Goal: Information Seeking & Learning: Learn about a topic

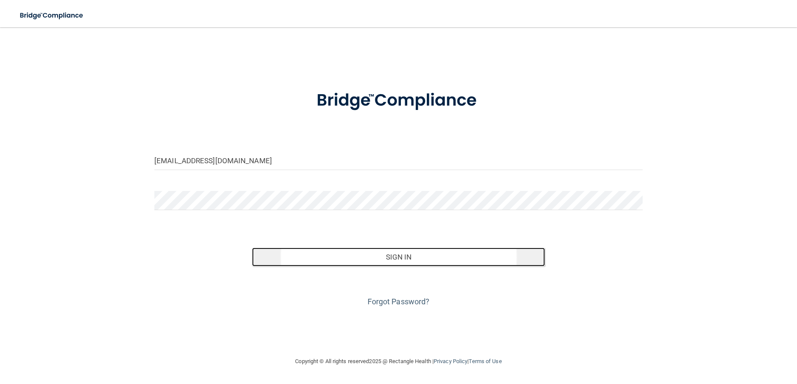
click at [404, 251] on button "Sign In" at bounding box center [398, 257] width 293 height 19
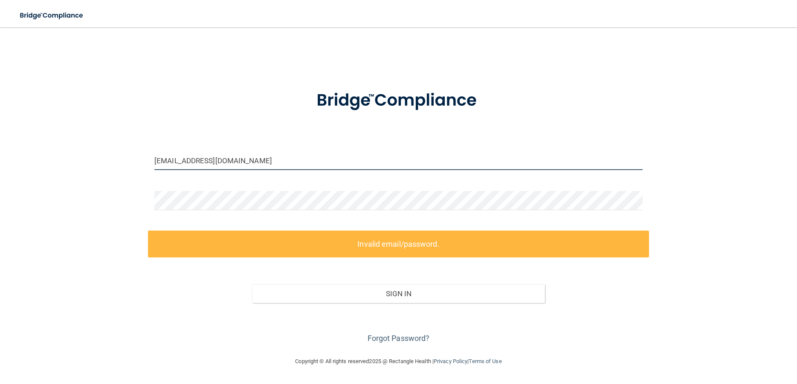
drag, startPoint x: 264, startPoint y: 163, endPoint x: -704, endPoint y: 199, distance: 968.7
click at [154, 170] on input "sue@taosortho.com" at bounding box center [398, 160] width 488 height 19
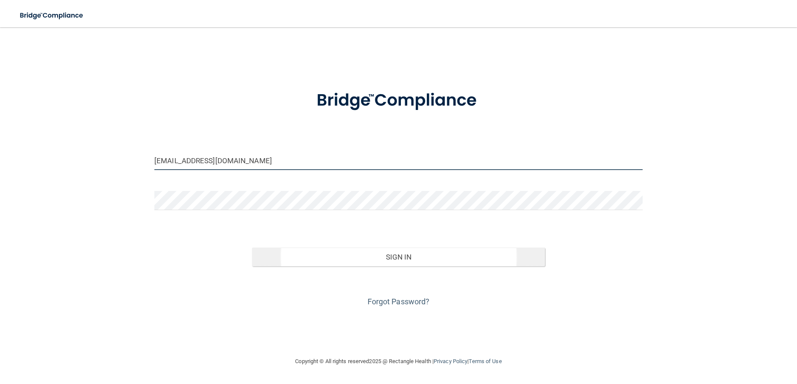
type input "[EMAIL_ADDRESS][DOMAIN_NAME]"
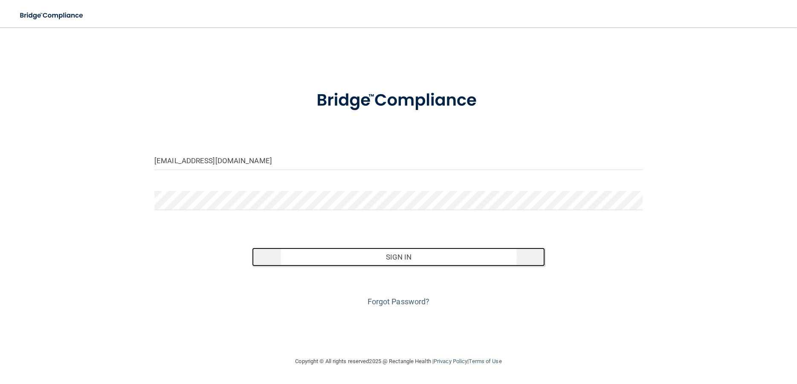
click at [400, 251] on button "Sign In" at bounding box center [398, 257] width 293 height 19
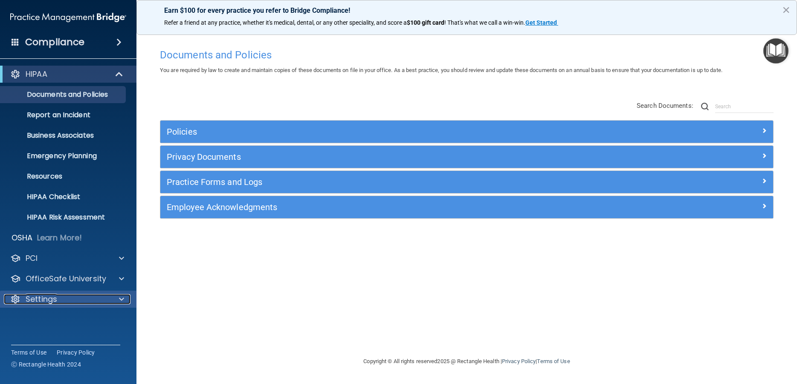
click at [41, 300] on p "Settings" at bounding box center [42, 299] width 32 height 10
click at [128, 42] on div "Compliance" at bounding box center [68, 42] width 137 height 19
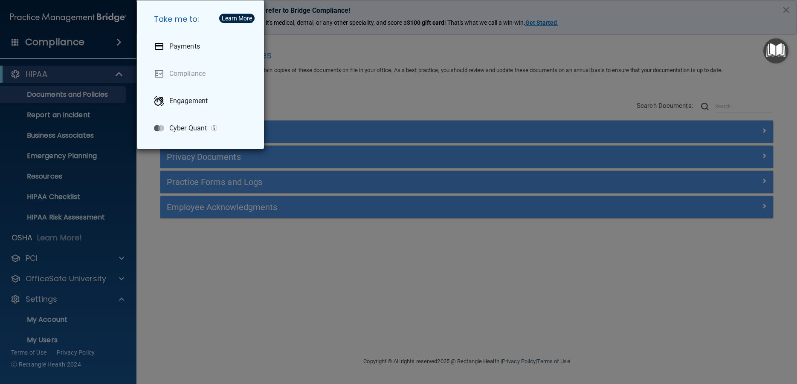
click at [790, 6] on div "Take me to: Payments Compliance Engagement Cyber Quant" at bounding box center [398, 192] width 797 height 384
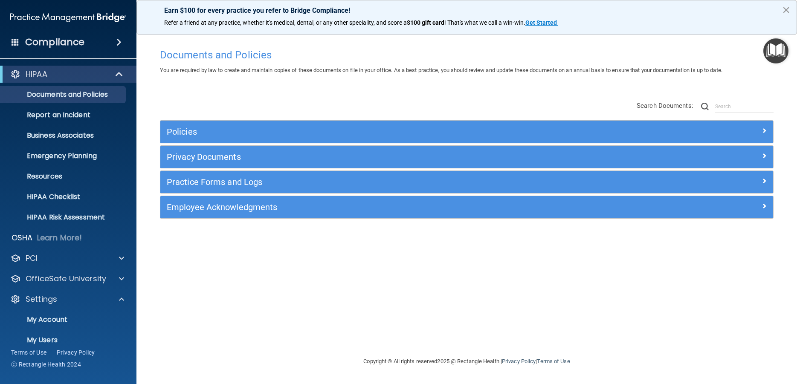
click at [788, 8] on button "×" at bounding box center [786, 10] width 8 height 14
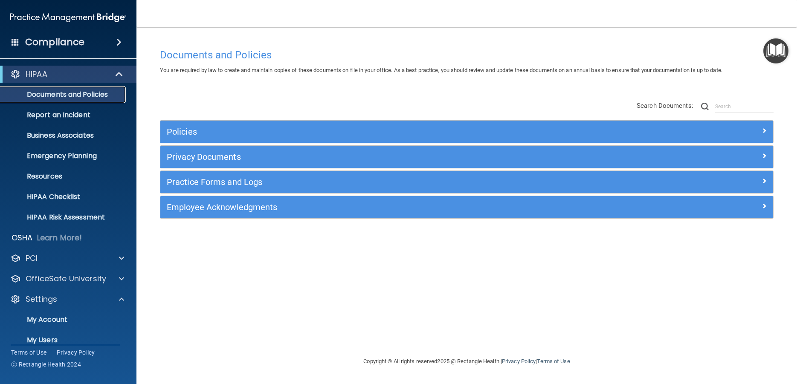
click at [66, 94] on p "Documents and Policies" at bounding box center [64, 94] width 116 height 9
click at [82, 117] on p "Report an Incident" at bounding box center [64, 115] width 116 height 9
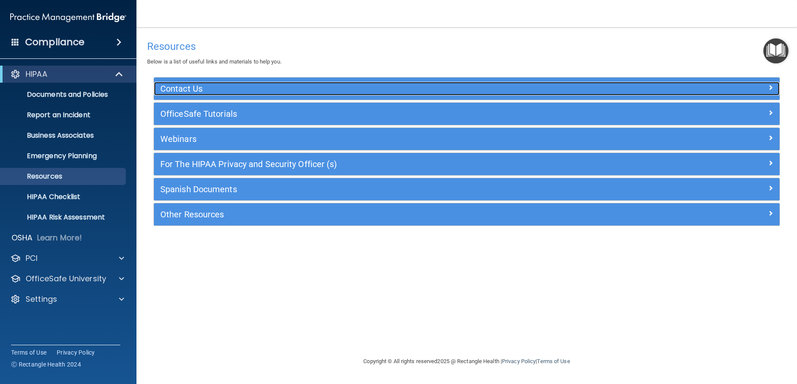
click at [771, 88] on span at bounding box center [770, 87] width 5 height 10
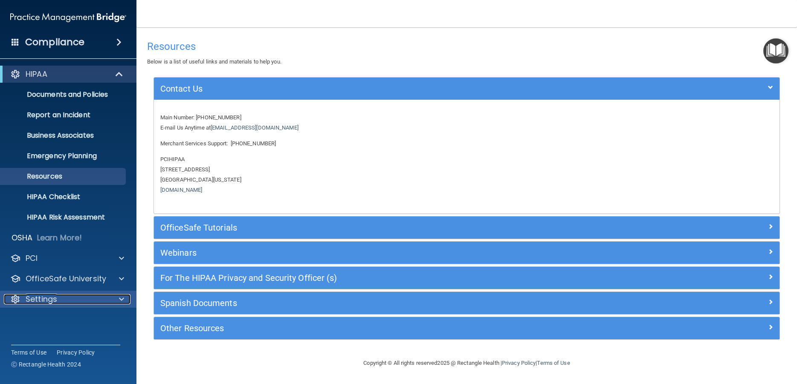
click at [43, 300] on p "Settings" at bounding box center [42, 299] width 32 height 10
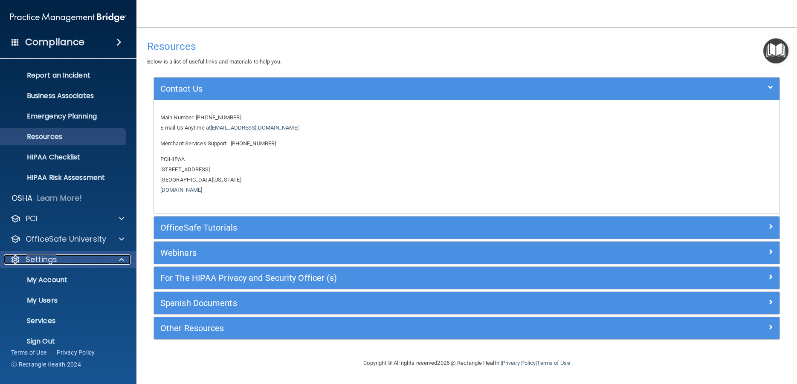
scroll to position [52, 0]
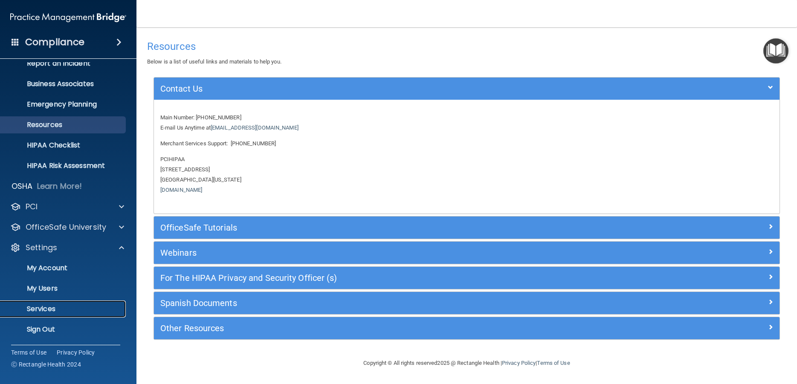
click at [51, 306] on p "Services" at bounding box center [64, 309] width 116 height 9
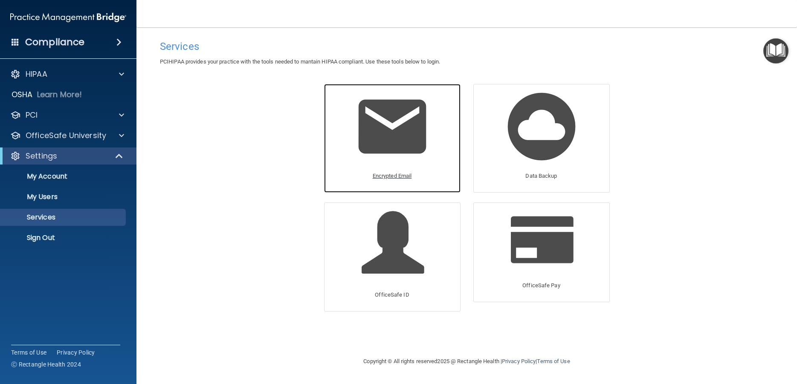
click at [378, 175] on p "Encrypted Email" at bounding box center [392, 176] width 39 height 10
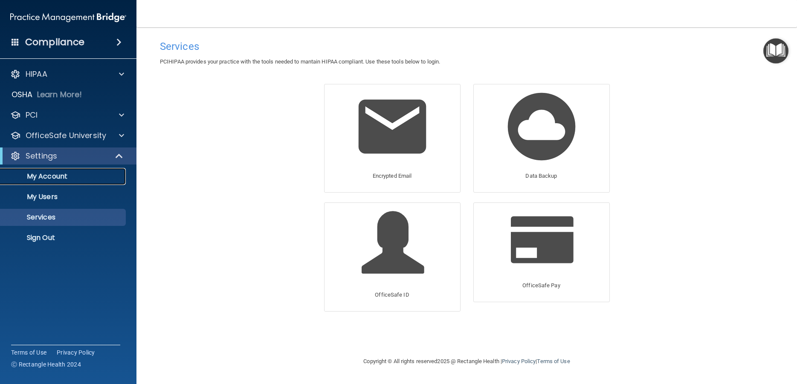
click at [57, 178] on p "My Account" at bounding box center [64, 176] width 116 height 9
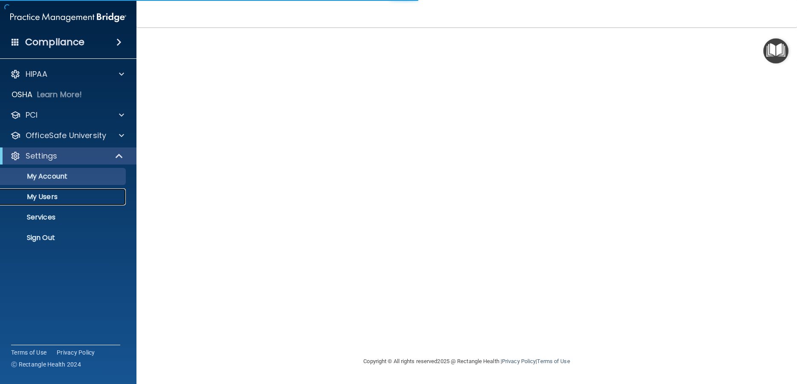
click at [62, 201] on p "My Users" at bounding box center [64, 197] width 116 height 9
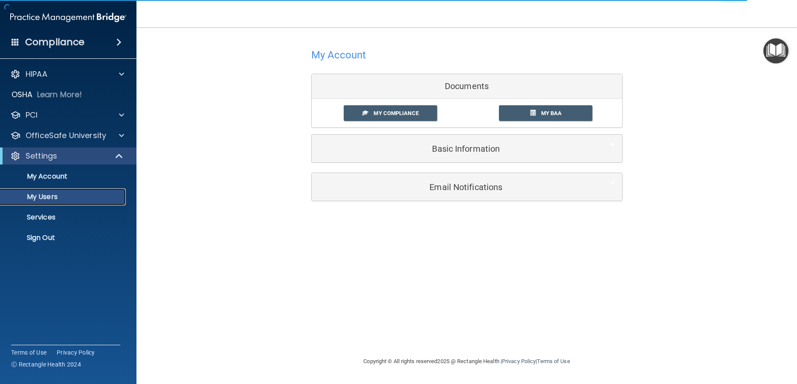
select select "20"
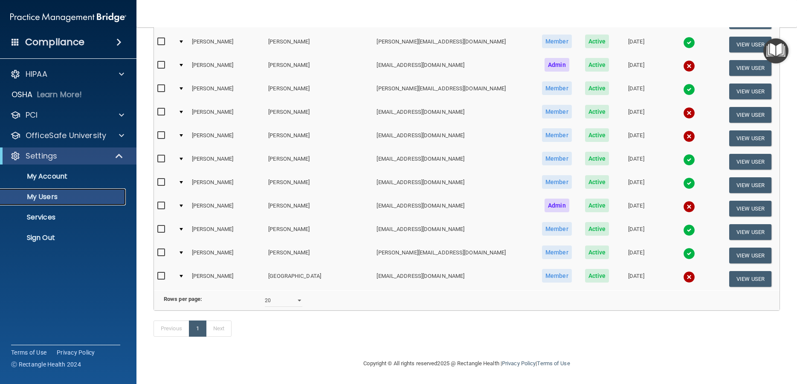
scroll to position [99, 0]
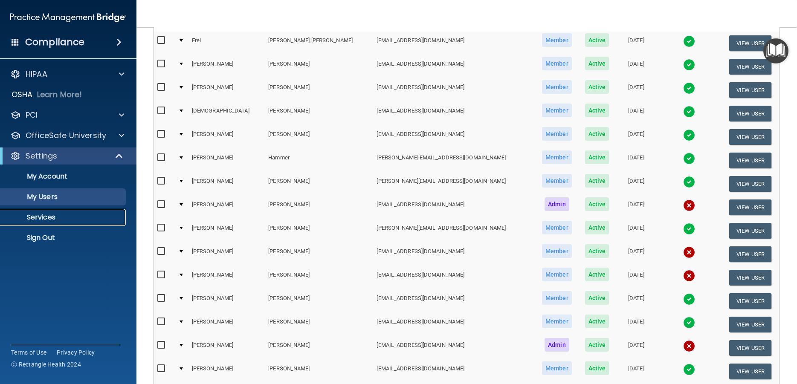
click at [42, 219] on p "Services" at bounding box center [64, 217] width 116 height 9
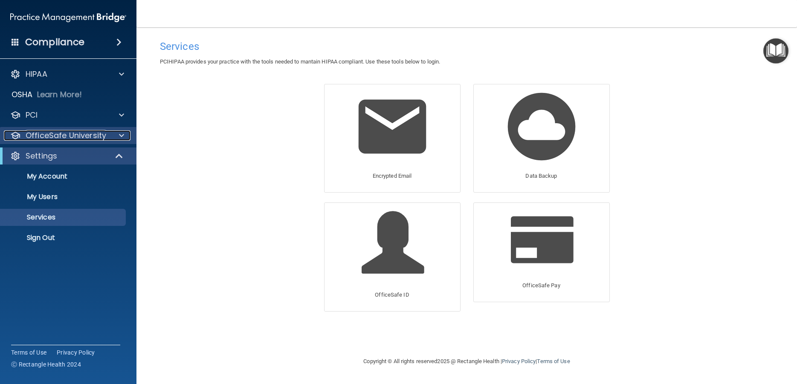
click at [37, 137] on p "OfficeSafe University" at bounding box center [66, 136] width 81 height 10
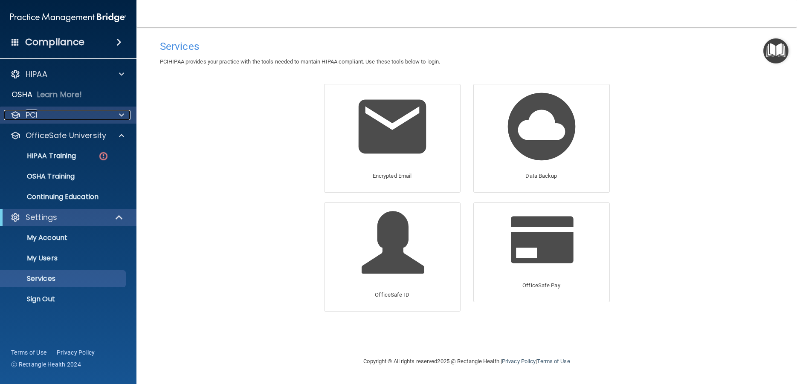
click at [69, 117] on div "PCI" at bounding box center [57, 115] width 106 height 10
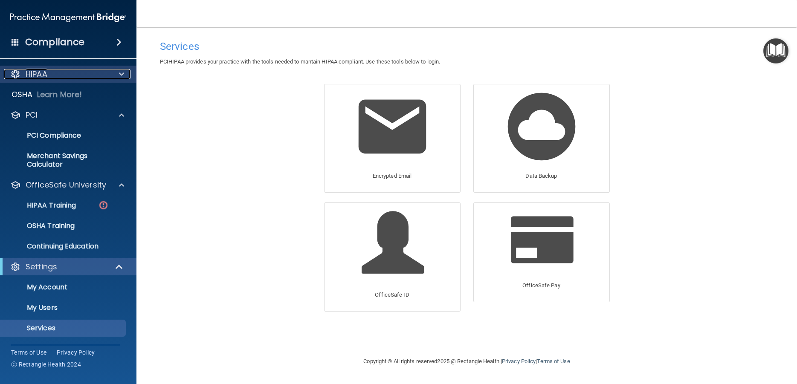
click at [102, 75] on div "HIPAA" at bounding box center [57, 74] width 106 height 10
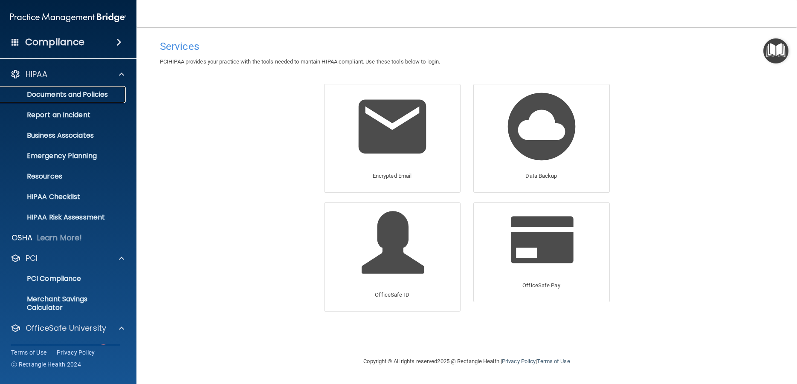
click at [72, 93] on p "Documents and Policies" at bounding box center [64, 94] width 116 height 9
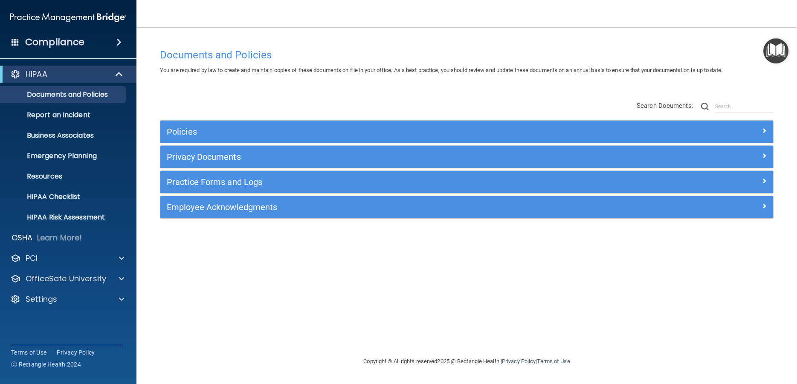
click at [777, 52] on img "Open Resource Center" at bounding box center [776, 50] width 25 height 25
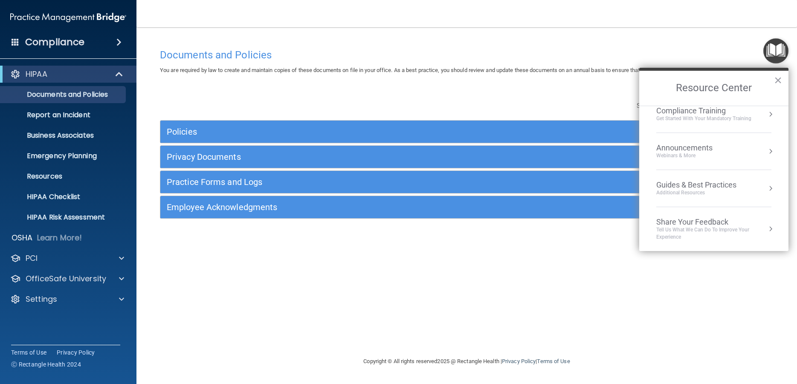
scroll to position [85, 0]
click at [779, 77] on button "×" at bounding box center [778, 80] width 8 height 14
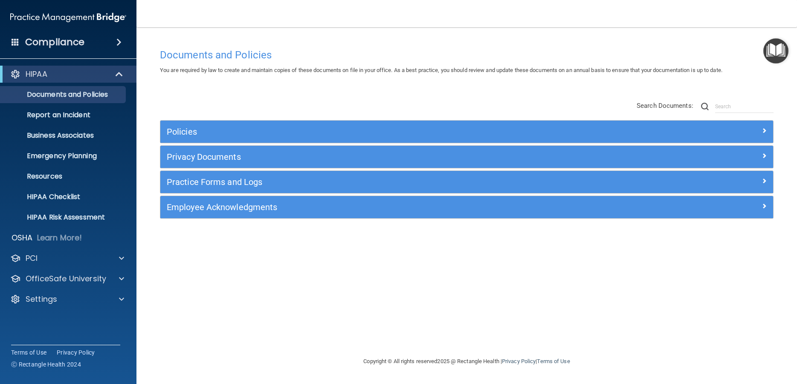
click at [107, 42] on div "Compliance" at bounding box center [68, 42] width 137 height 19
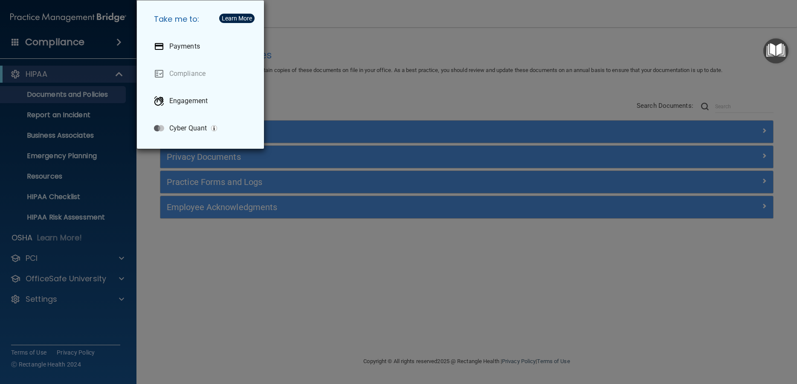
click at [214, 128] on img "button" at bounding box center [214, 128] width 6 height 6
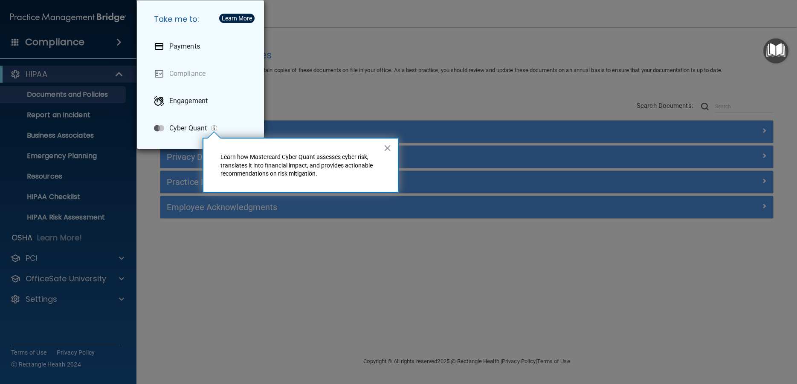
click at [382, 50] on div "Take me to: Payments Compliance Engagement Cyber Quant" at bounding box center [398, 192] width 797 height 384
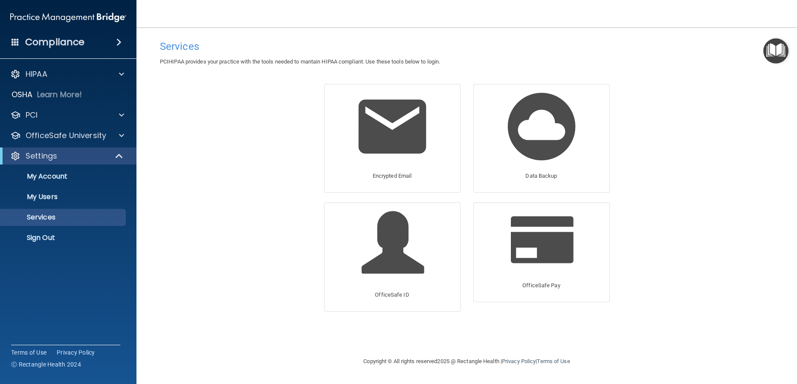
click at [96, 19] on img at bounding box center [68, 17] width 116 height 17
click at [38, 238] on p "Sign Out" at bounding box center [64, 238] width 116 height 9
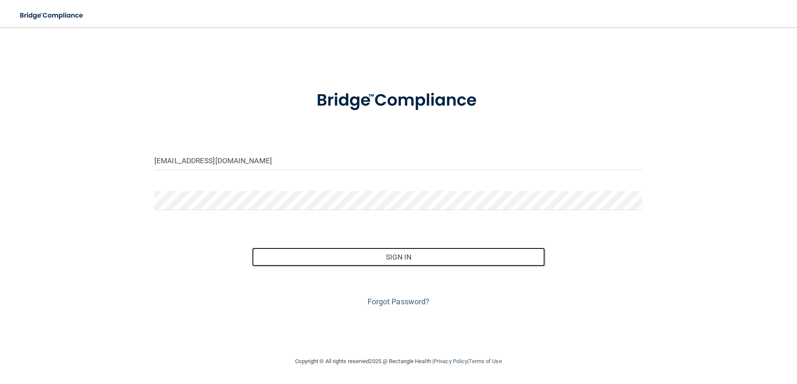
drag, startPoint x: 418, startPoint y: 261, endPoint x: 331, endPoint y: 271, distance: 86.8
click at [417, 261] on button "Sign In" at bounding box center [398, 257] width 293 height 19
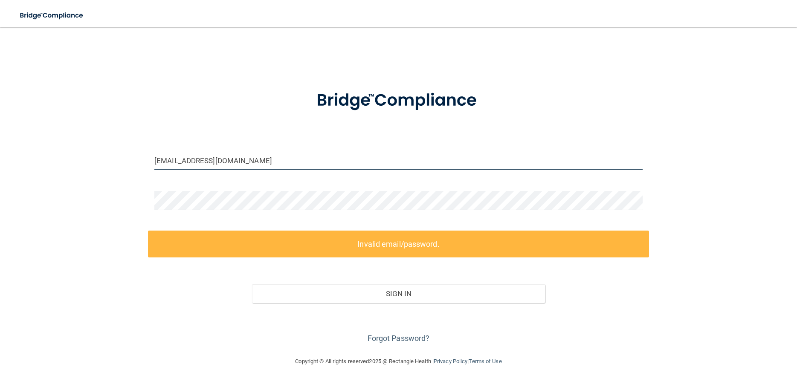
drag, startPoint x: 303, startPoint y: 165, endPoint x: -704, endPoint y: 196, distance: 1007.7
click at [154, 170] on input "sue@taosortho.com" at bounding box center [398, 160] width 488 height 19
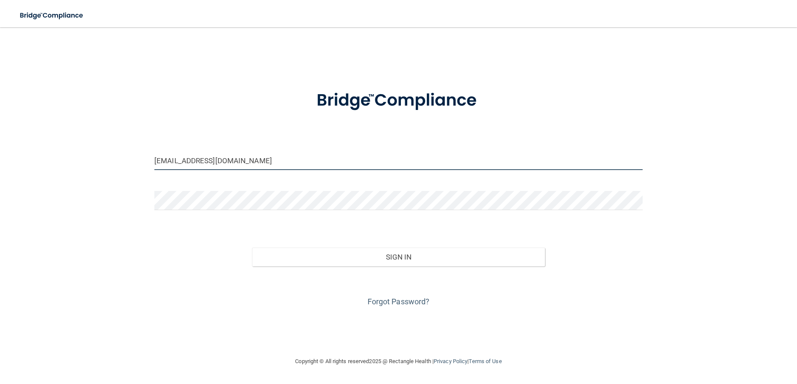
type input "[EMAIL_ADDRESS][DOMAIN_NAME]"
click at [252, 248] on button "Sign In" at bounding box center [398, 257] width 293 height 19
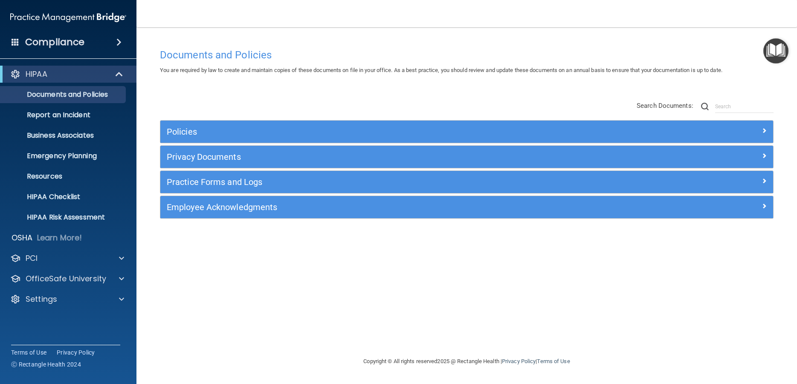
click at [56, 17] on img at bounding box center [68, 17] width 116 height 17
click at [79, 44] on h4 "Compliance" at bounding box center [54, 42] width 59 height 12
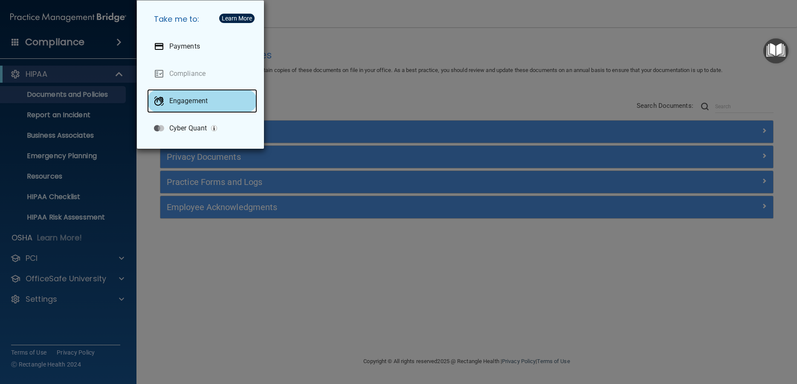
click at [180, 100] on p "Engagement" at bounding box center [188, 101] width 38 height 9
click at [407, 89] on div "Take me to: Payments Compliance Engagement Cyber Quant" at bounding box center [398, 192] width 797 height 384
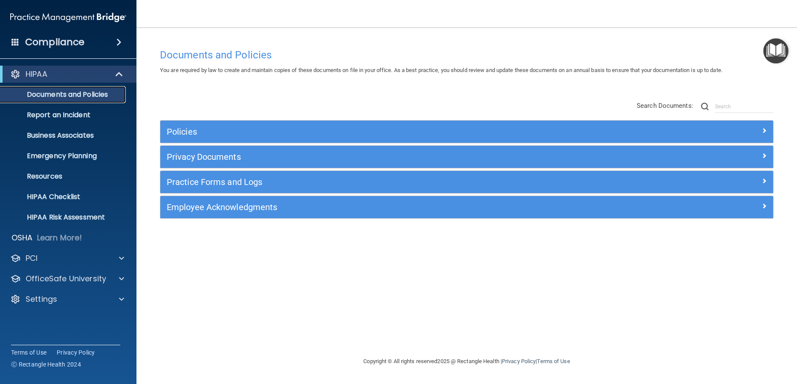
click at [91, 98] on p "Documents and Policies" at bounding box center [64, 94] width 116 height 9
click at [84, 115] on p "Report an Incident" at bounding box center [64, 115] width 116 height 9
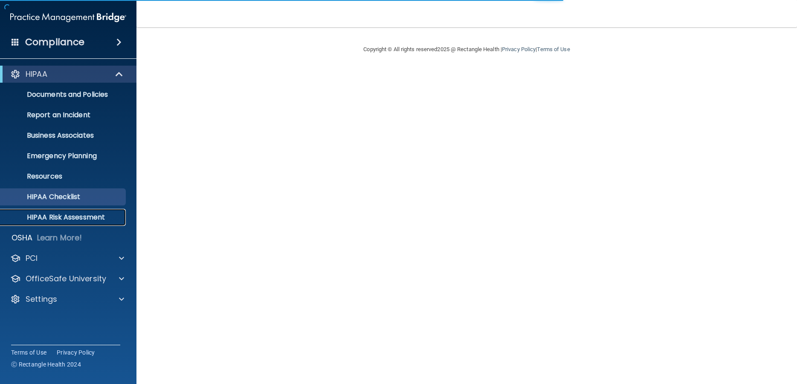
click at [65, 215] on p "HIPAA Risk Assessment" at bounding box center [64, 217] width 116 height 9
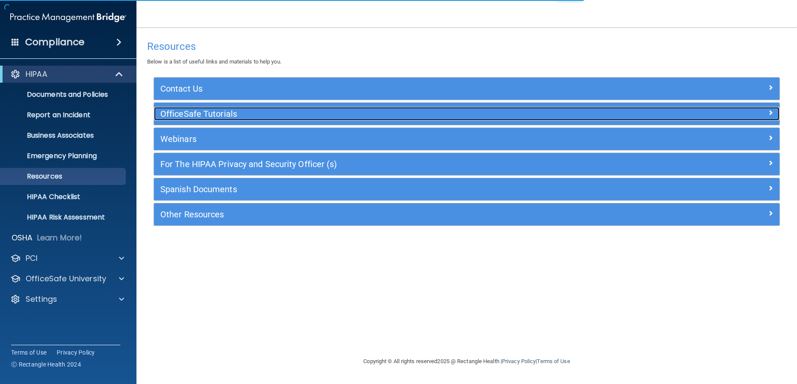
click at [215, 115] on h5 "OfficeSafe Tutorials" at bounding box center [388, 113] width 456 height 9
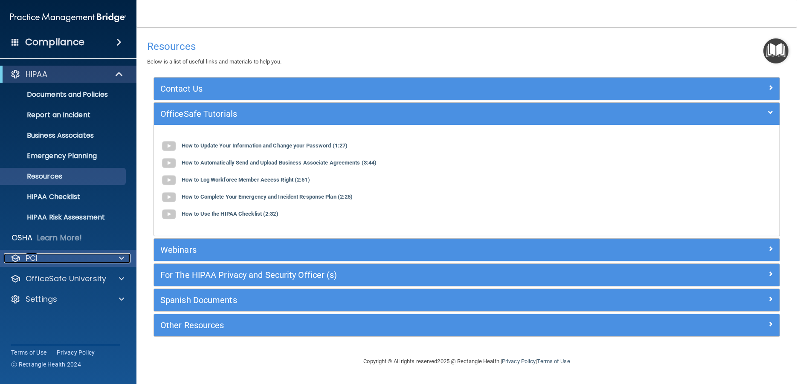
click at [35, 259] on p "PCI" at bounding box center [32, 258] width 12 height 10
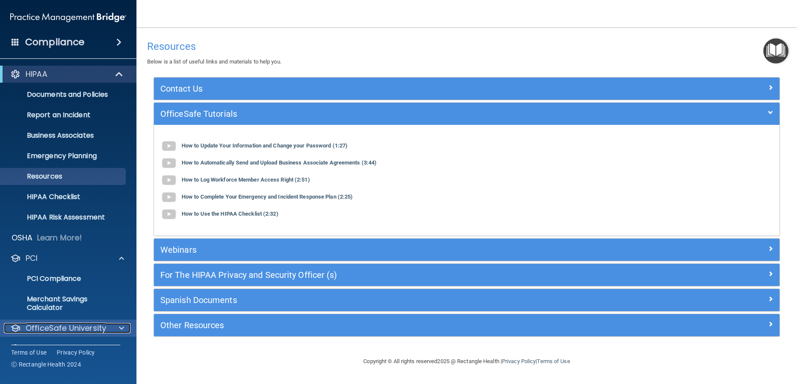
click at [70, 329] on p "OfficeSafe University" at bounding box center [66, 328] width 81 height 10
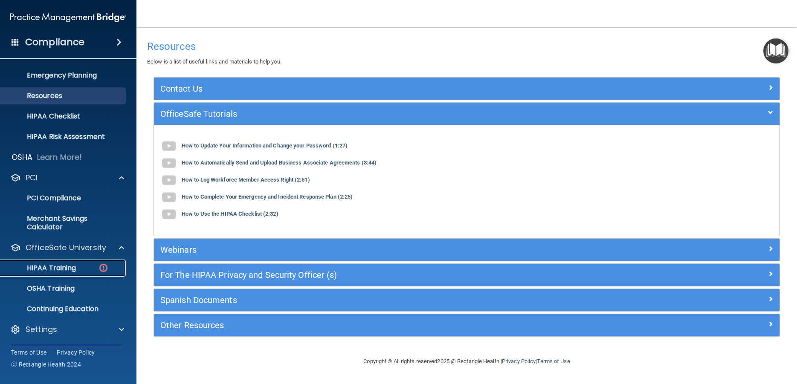
click at [69, 273] on p "HIPAA Training" at bounding box center [41, 268] width 70 height 9
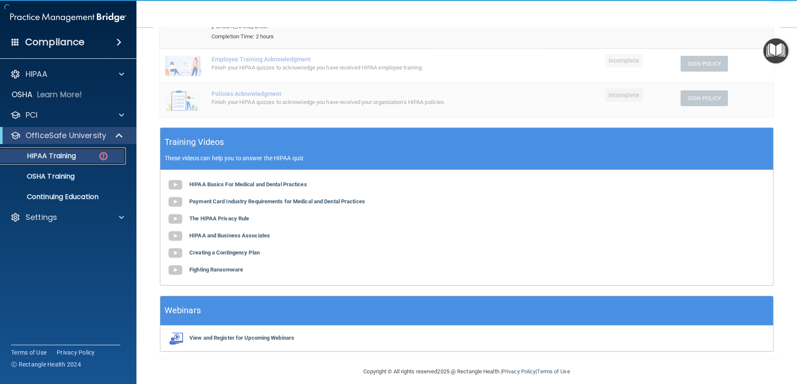
scroll to position [172, 0]
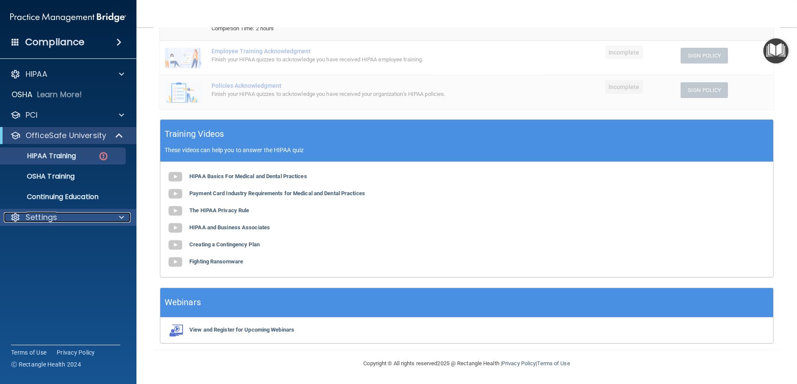
click at [57, 215] on p "Settings" at bounding box center [42, 217] width 32 height 10
